Goal: Use online tool/utility

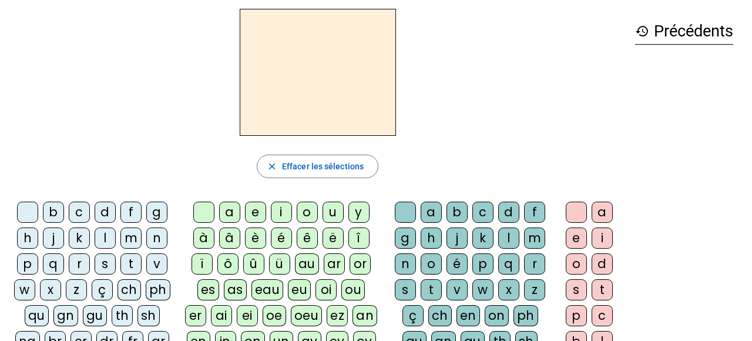
scroll to position [35, 0]
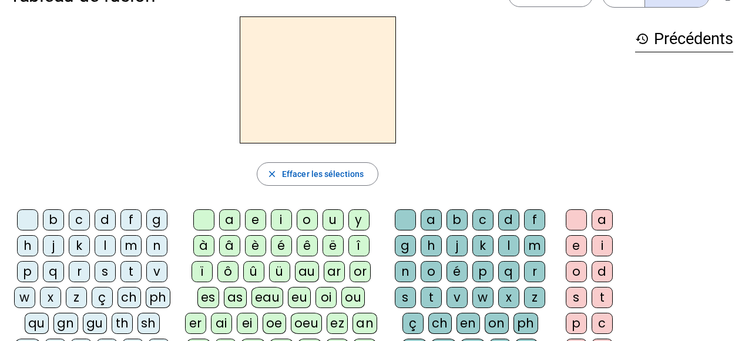
click at [106, 246] on div "l" at bounding box center [105, 245] width 21 height 21
click at [228, 224] on div "a" at bounding box center [229, 219] width 21 height 21
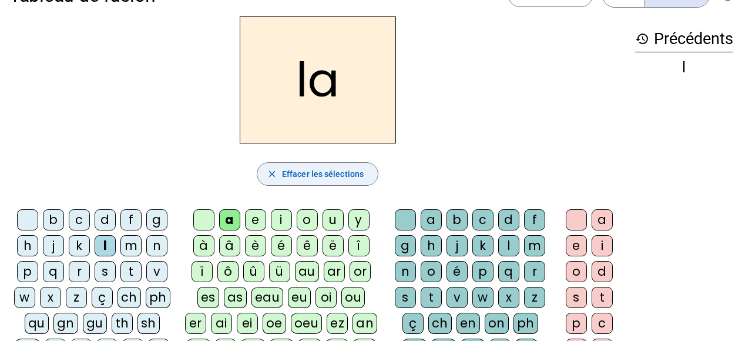
click at [314, 176] on span "Effacer les sélections" at bounding box center [323, 174] width 82 height 14
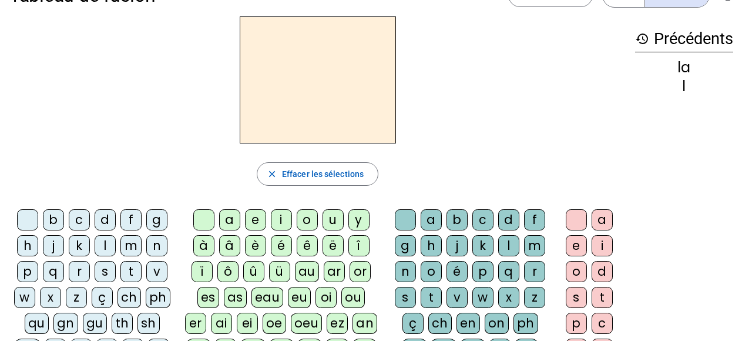
click at [104, 244] on div "l" at bounding box center [105, 245] width 21 height 21
click at [303, 224] on div "o" at bounding box center [307, 219] width 21 height 21
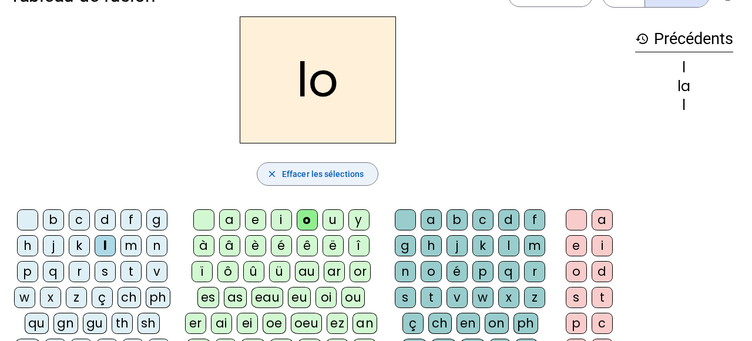
click at [327, 172] on span "Effacer les sélections" at bounding box center [323, 174] width 82 height 14
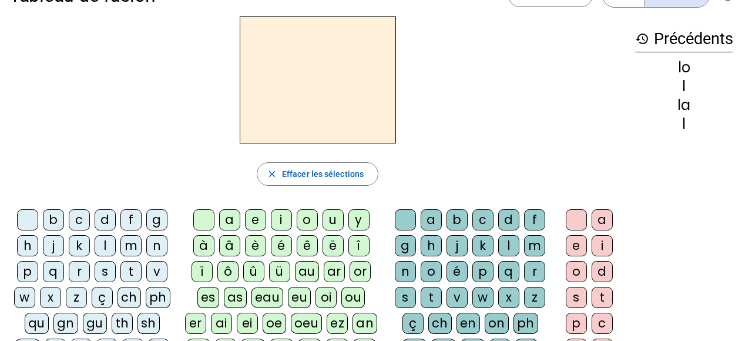
click at [105, 248] on div "l" at bounding box center [105, 245] width 21 height 21
click at [332, 225] on div "u" at bounding box center [333, 219] width 21 height 21
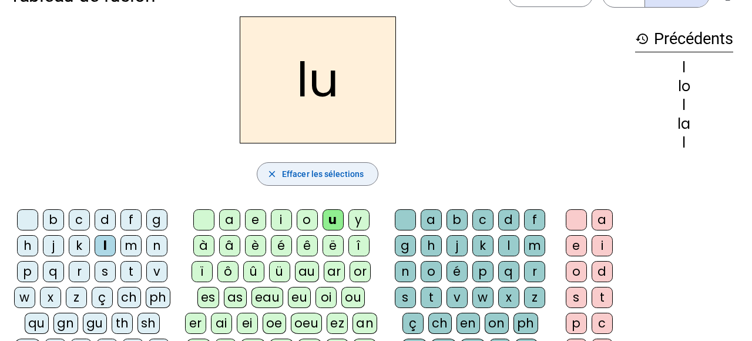
click at [305, 172] on span "Effacer les sélections" at bounding box center [323, 174] width 82 height 14
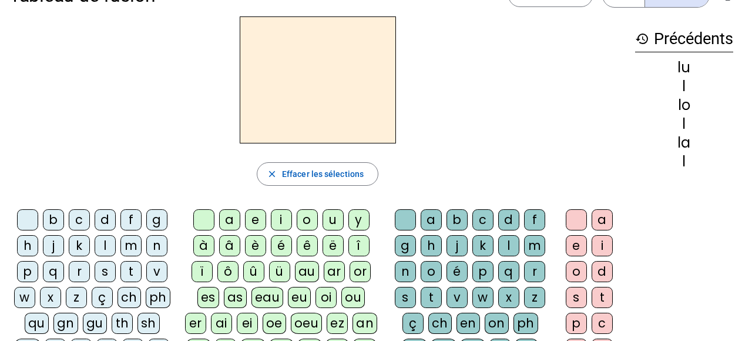
click at [104, 246] on div "l" at bounding box center [105, 245] width 21 height 21
click at [253, 222] on div "e" at bounding box center [255, 219] width 21 height 21
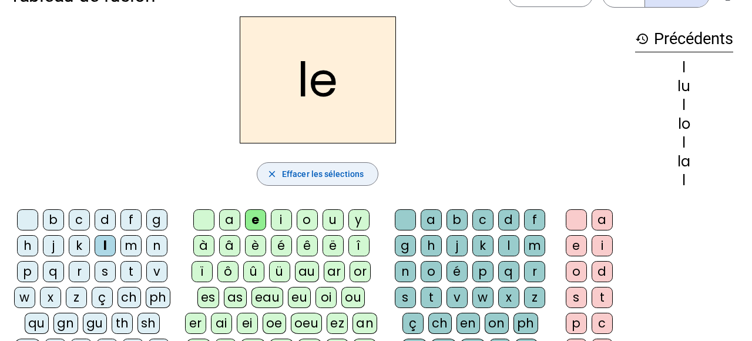
click at [296, 181] on span "button" at bounding box center [317, 174] width 120 height 28
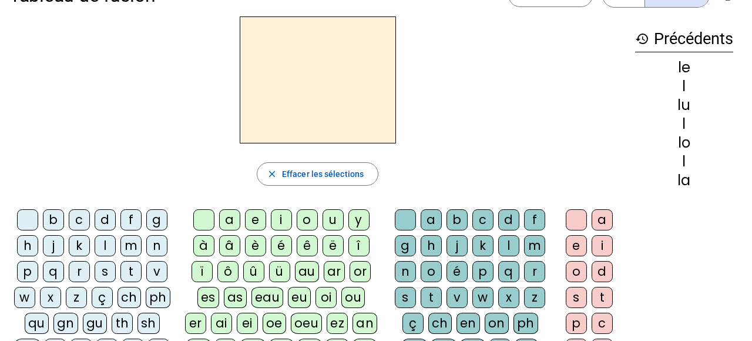
click at [103, 249] on div "l" at bounding box center [105, 245] width 21 height 21
click at [358, 226] on div "y" at bounding box center [358, 219] width 21 height 21
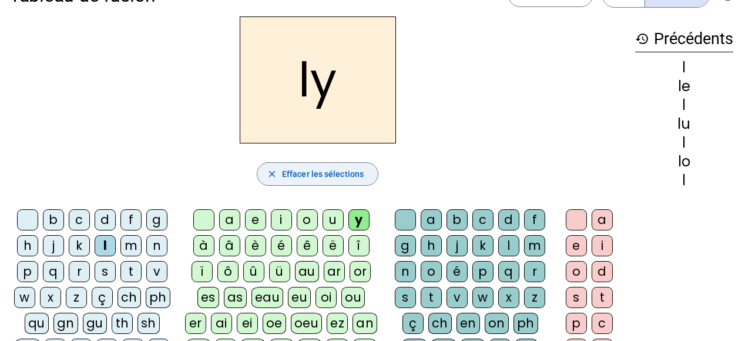
click at [340, 173] on span "Effacer les sélections" at bounding box center [323, 174] width 82 height 14
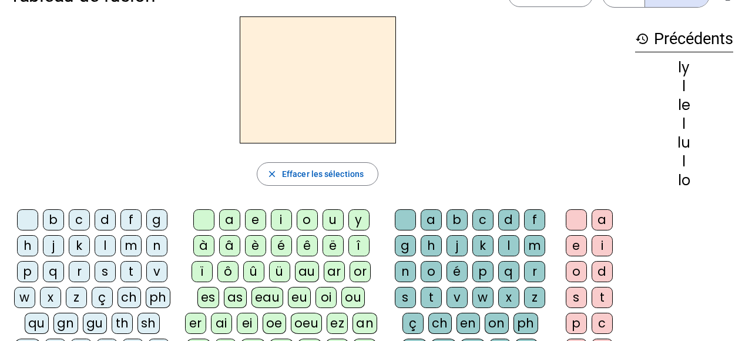
click at [279, 220] on div "i" at bounding box center [281, 219] width 21 height 21
click at [512, 241] on div "l" at bounding box center [508, 245] width 21 height 21
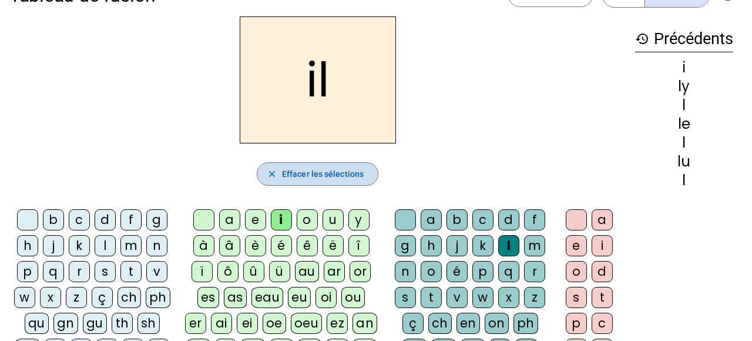
click at [327, 176] on span "Effacer les sélections" at bounding box center [323, 174] width 82 height 14
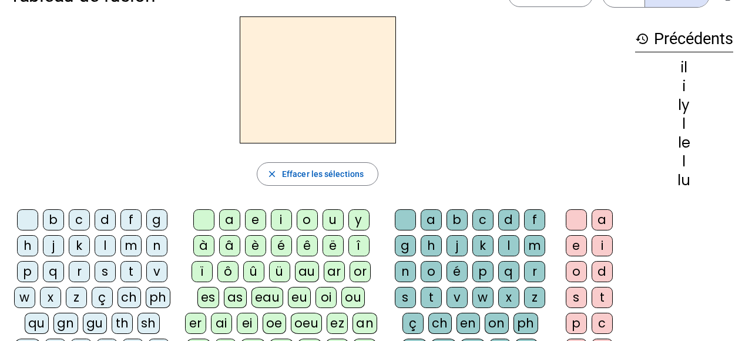
click at [230, 221] on div "a" at bounding box center [229, 219] width 21 height 21
click at [506, 247] on div "l" at bounding box center [508, 245] width 21 height 21
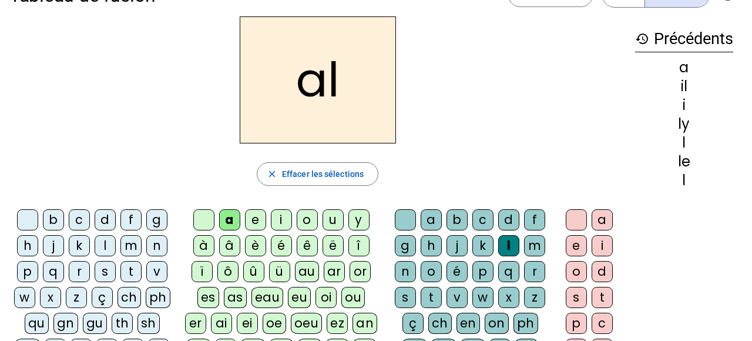
click at [603, 219] on div "a" at bounding box center [602, 219] width 21 height 21
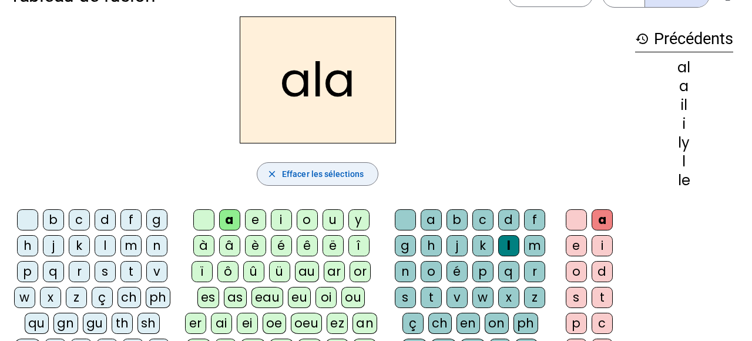
click at [335, 174] on span "Effacer les sélections" at bounding box center [323, 174] width 82 height 14
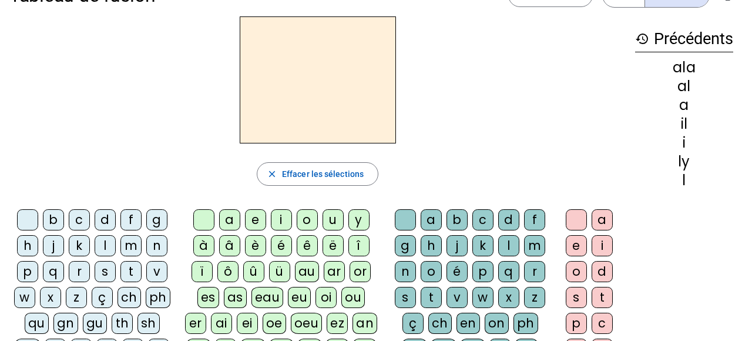
click at [283, 219] on div "i" at bounding box center [281, 219] width 21 height 21
click at [506, 243] on div "l" at bounding box center [508, 245] width 21 height 21
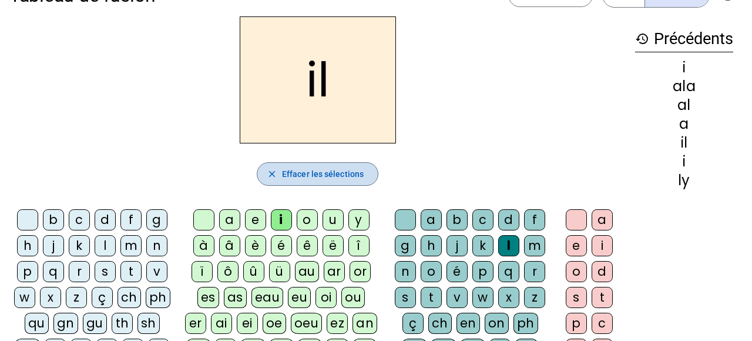
click at [315, 172] on span "Effacer les sélections" at bounding box center [323, 174] width 82 height 14
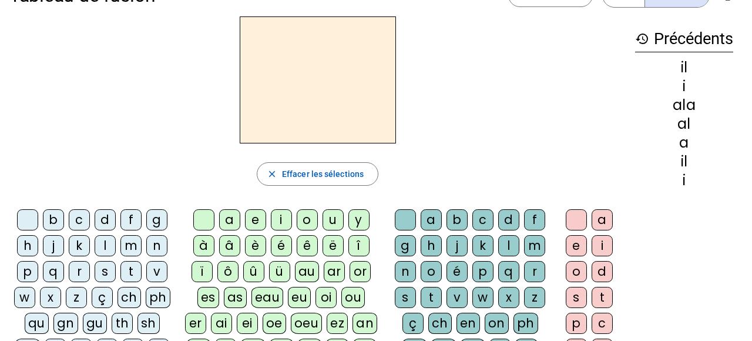
click at [332, 221] on div "u" at bounding box center [333, 219] width 21 height 21
click at [506, 244] on div "l" at bounding box center [508, 245] width 21 height 21
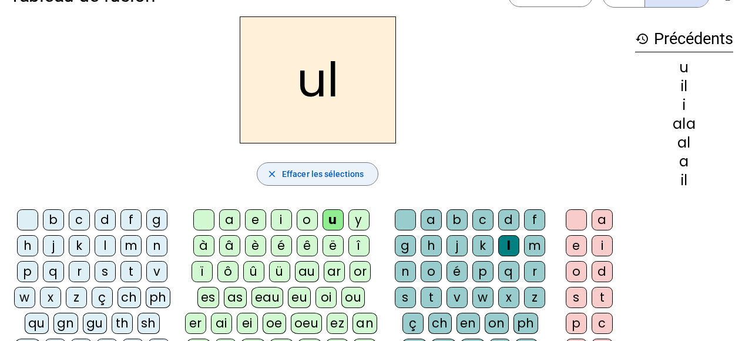
click at [330, 179] on span "Effacer les sélections" at bounding box center [323, 174] width 82 height 14
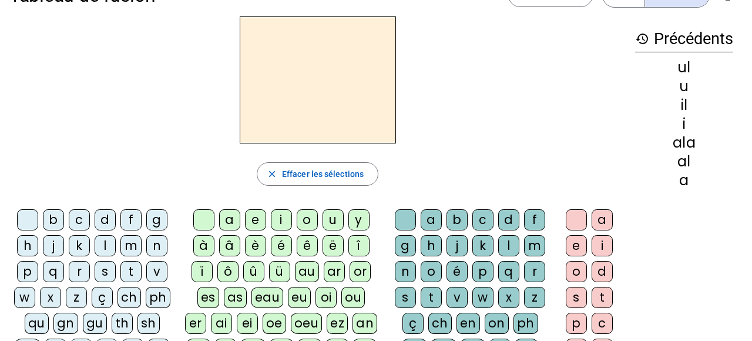
click at [106, 248] on div "l" at bounding box center [105, 245] width 21 height 21
click at [227, 218] on div "a" at bounding box center [229, 219] width 21 height 21
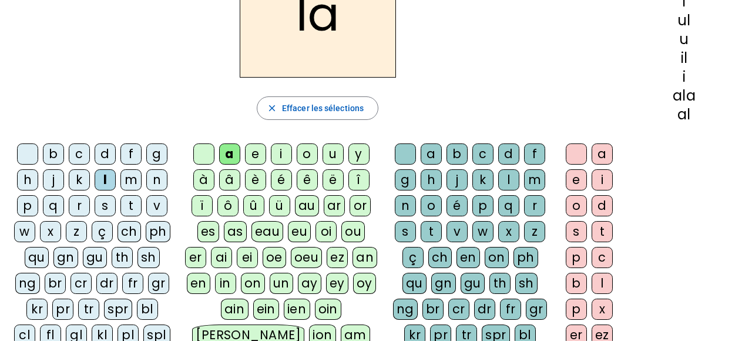
scroll to position [103, 0]
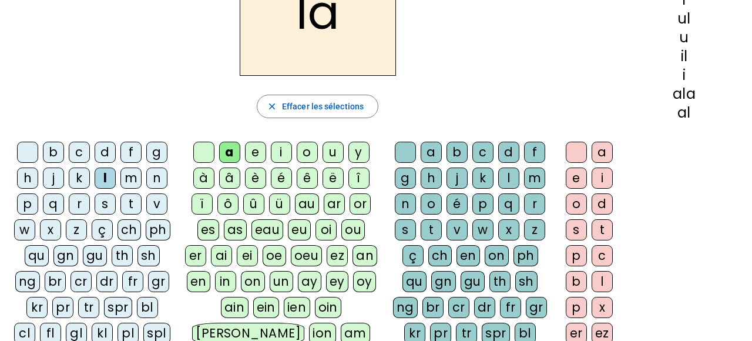
click at [536, 180] on div "m" at bounding box center [534, 177] width 21 height 21
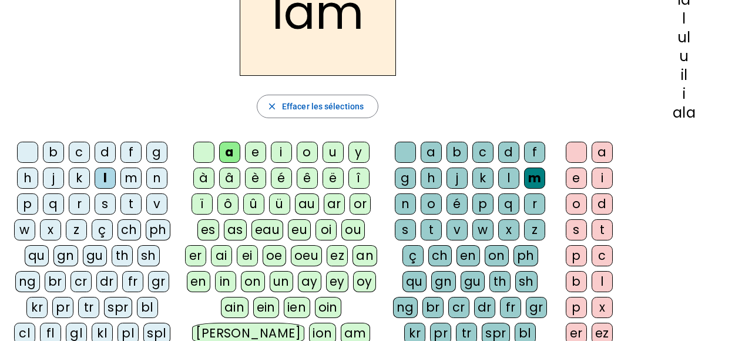
click at [602, 150] on div "a" at bounding box center [602, 152] width 21 height 21
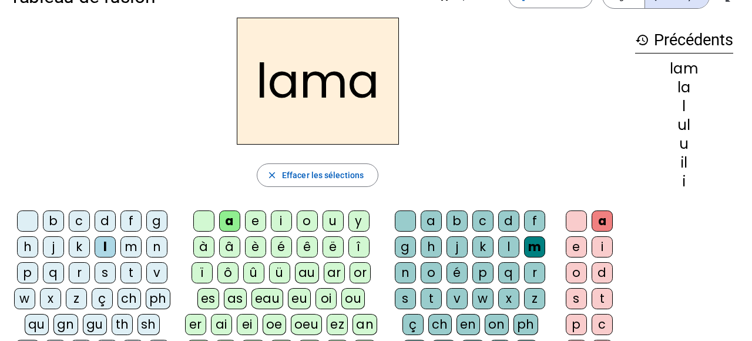
scroll to position [31, 0]
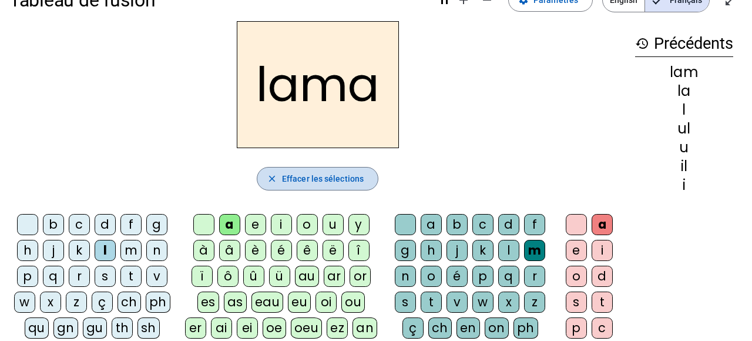
click at [344, 181] on span "Effacer les sélections" at bounding box center [323, 179] width 82 height 14
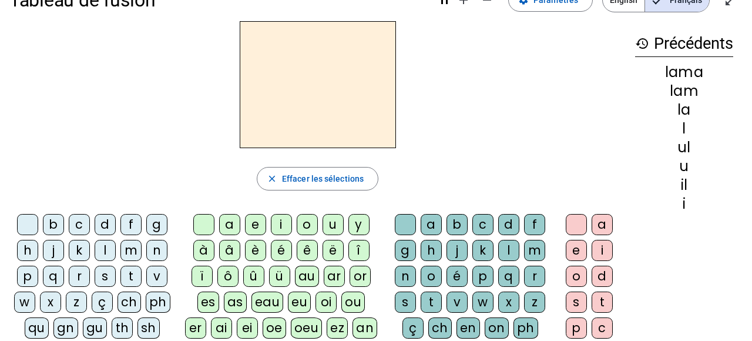
click at [101, 249] on div "l" at bounding box center [105, 250] width 21 height 21
click at [334, 226] on div "u" at bounding box center [333, 224] width 21 height 21
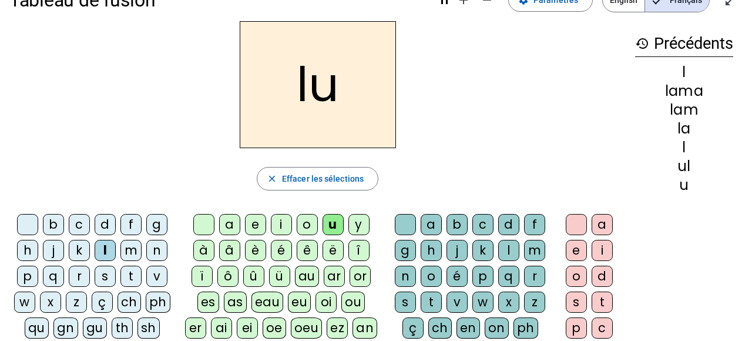
click at [398, 276] on div "n" at bounding box center [405, 276] width 21 height 21
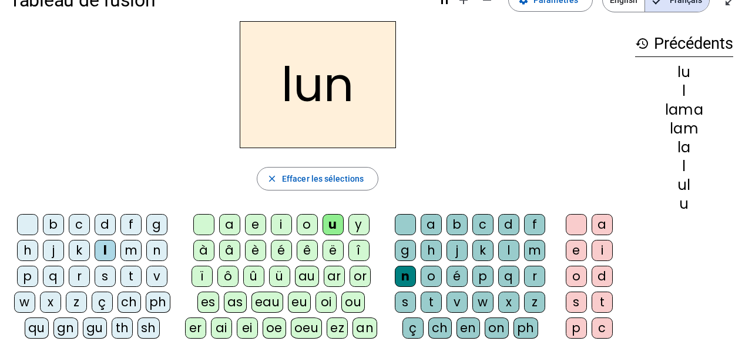
click at [578, 252] on div "e" at bounding box center [576, 250] width 21 height 21
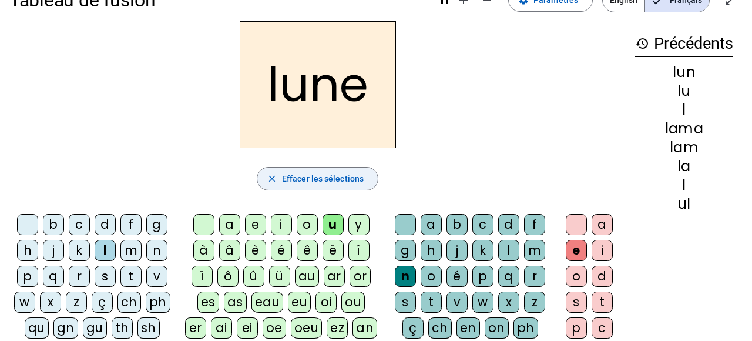
click at [313, 172] on span "Effacer les sélections" at bounding box center [323, 179] width 82 height 14
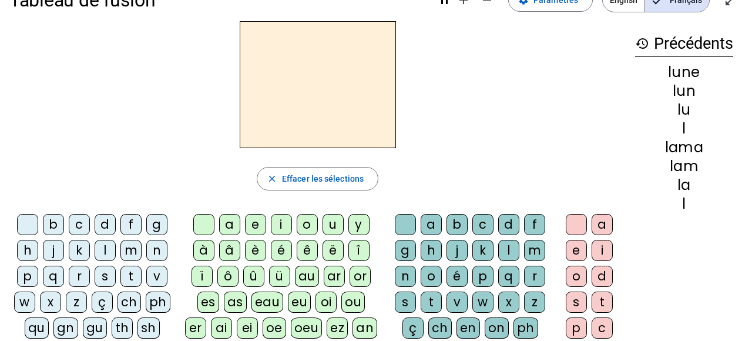
click at [104, 253] on div "l" at bounding box center [105, 250] width 21 height 21
click at [283, 226] on div "i" at bounding box center [281, 224] width 21 height 21
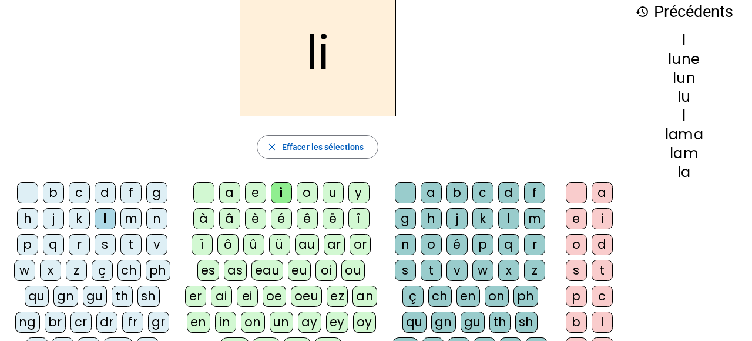
scroll to position [66, 0]
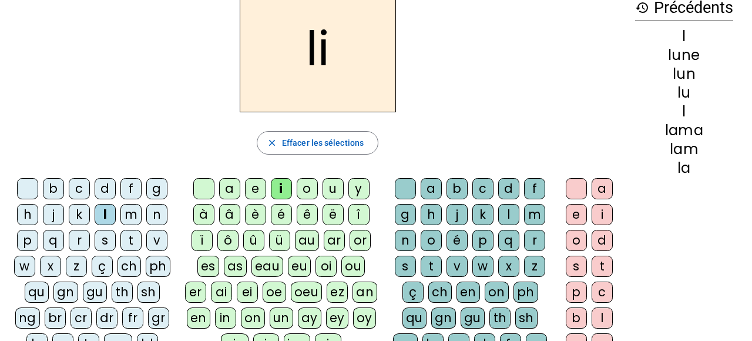
click at [431, 262] on div "t" at bounding box center [431, 266] width 21 height 21
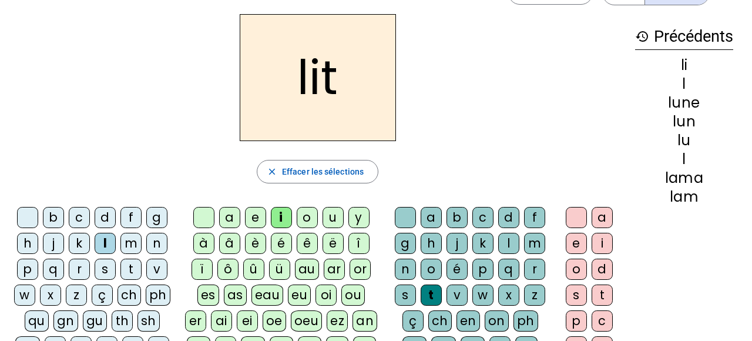
scroll to position [36, 0]
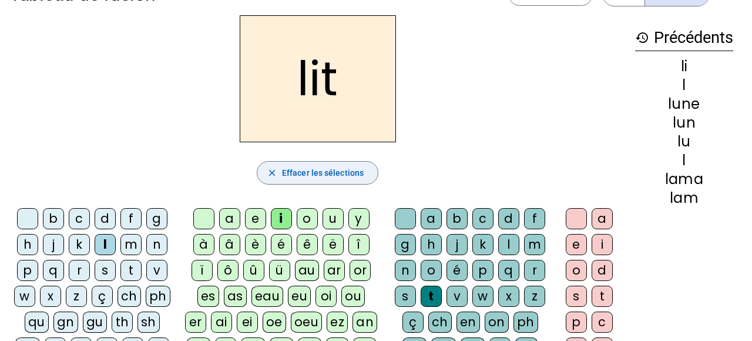
click at [321, 174] on span "Effacer les sélections" at bounding box center [323, 173] width 82 height 14
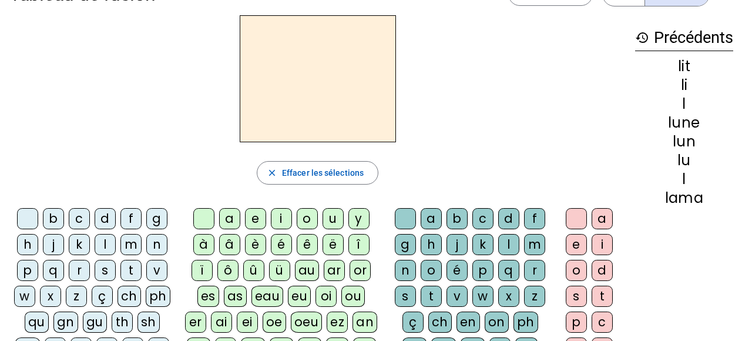
click at [103, 245] on div "l" at bounding box center [105, 244] width 21 height 21
click at [230, 221] on div "a" at bounding box center [229, 218] width 21 height 21
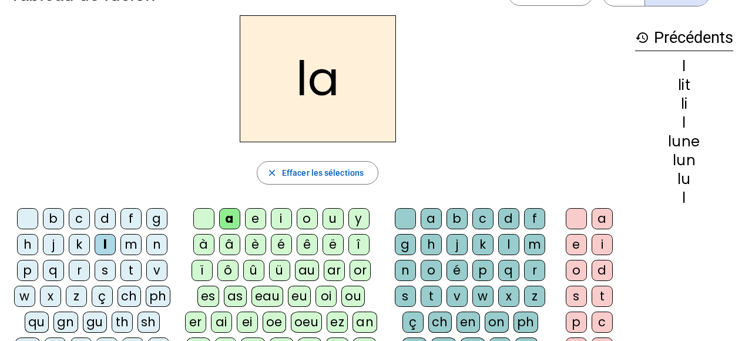
click at [457, 295] on div "v" at bounding box center [456, 296] width 21 height 21
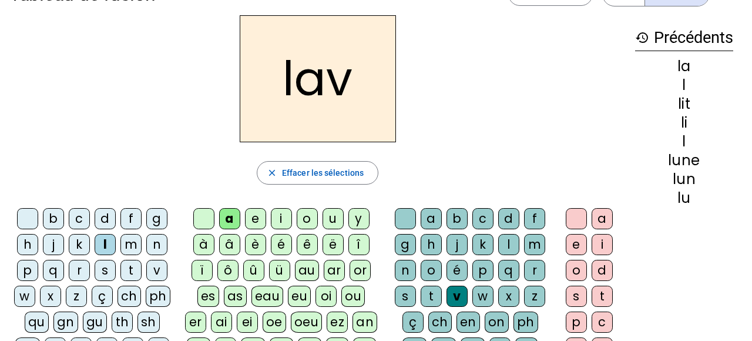
click at [576, 246] on div "e" at bounding box center [576, 244] width 21 height 21
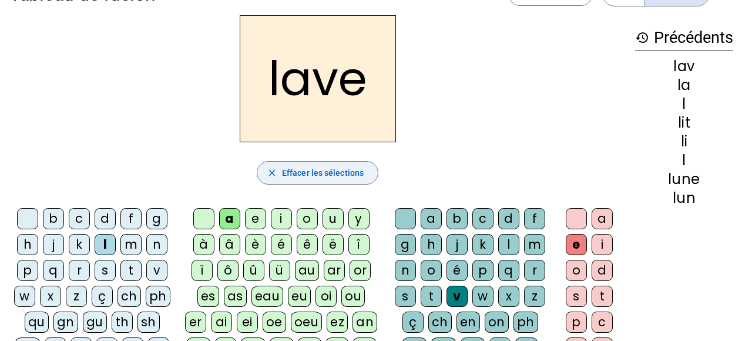
click at [328, 170] on span "Effacer les sélections" at bounding box center [323, 173] width 82 height 14
